Goal: Task Accomplishment & Management: Manage account settings

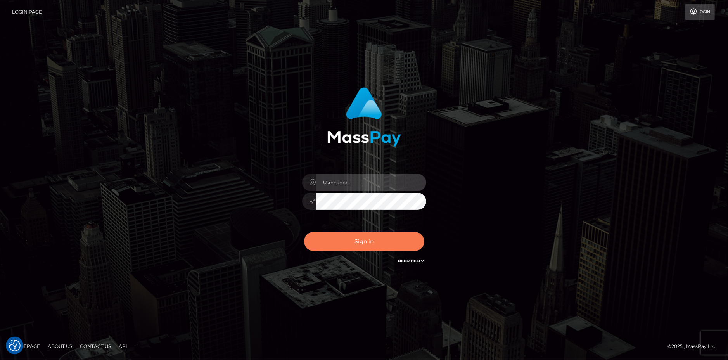
type input "Jeane.B2"
click at [358, 244] on button "Sign in" at bounding box center [364, 241] width 120 height 19
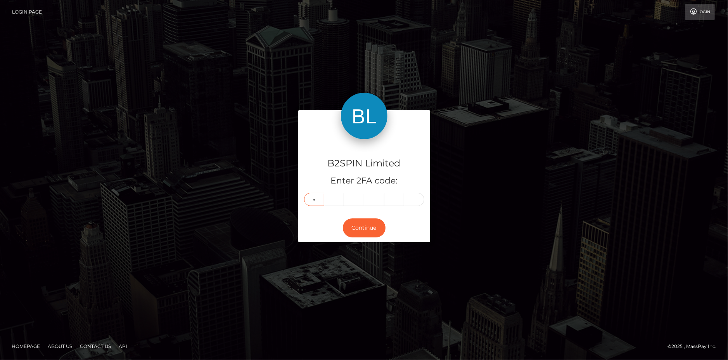
type input "2"
type input "9"
type input "4"
type input "7"
type input "6"
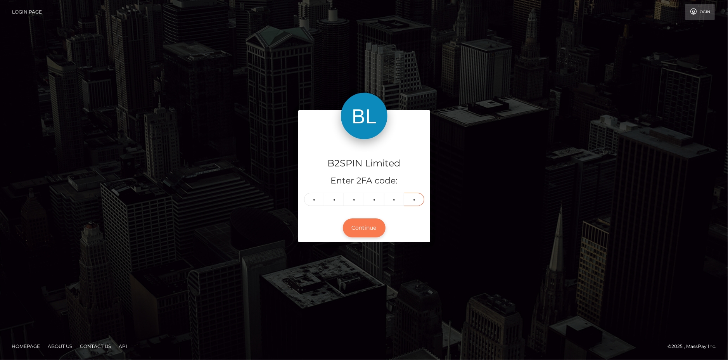
type input "1"
click at [364, 219] on button "Continue" at bounding box center [364, 227] width 43 height 19
click at [370, 228] on button "Continue" at bounding box center [364, 227] width 43 height 19
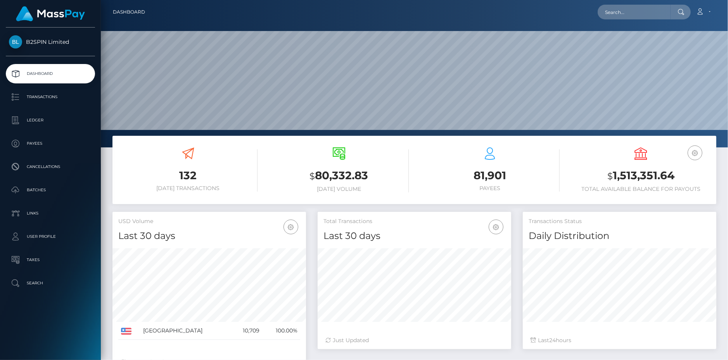
scroll to position [138, 194]
drag, startPoint x: 671, startPoint y: 177, endPoint x: 599, endPoint y: 178, distance: 71.8
click at [599, 178] on h3 "$ 1,513,351.64" at bounding box center [640, 176] width 139 height 16
copy h3 "$ 1,513,351.64"
